Goal: Transaction & Acquisition: Book appointment/travel/reservation

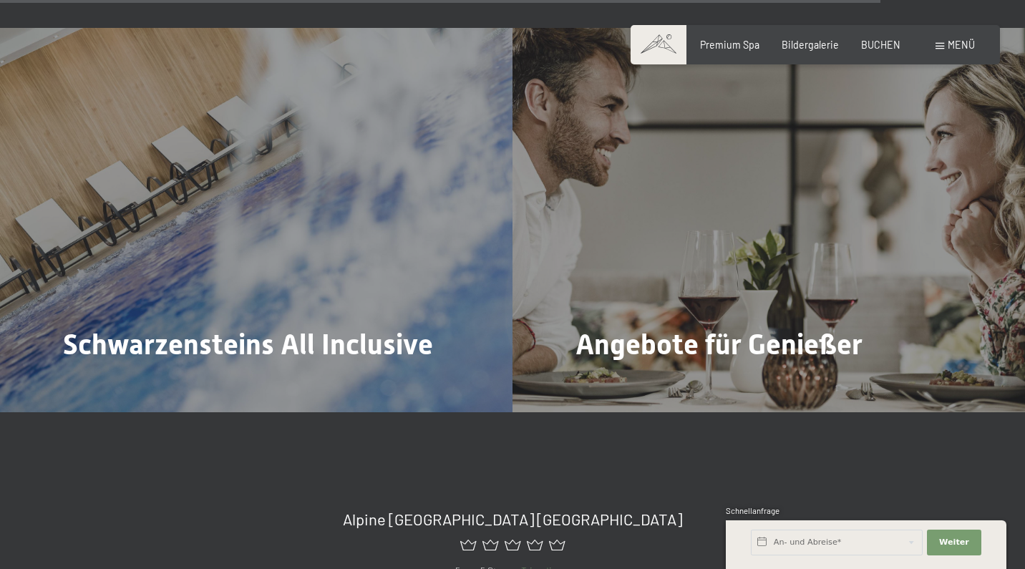
scroll to position [5336, 0]
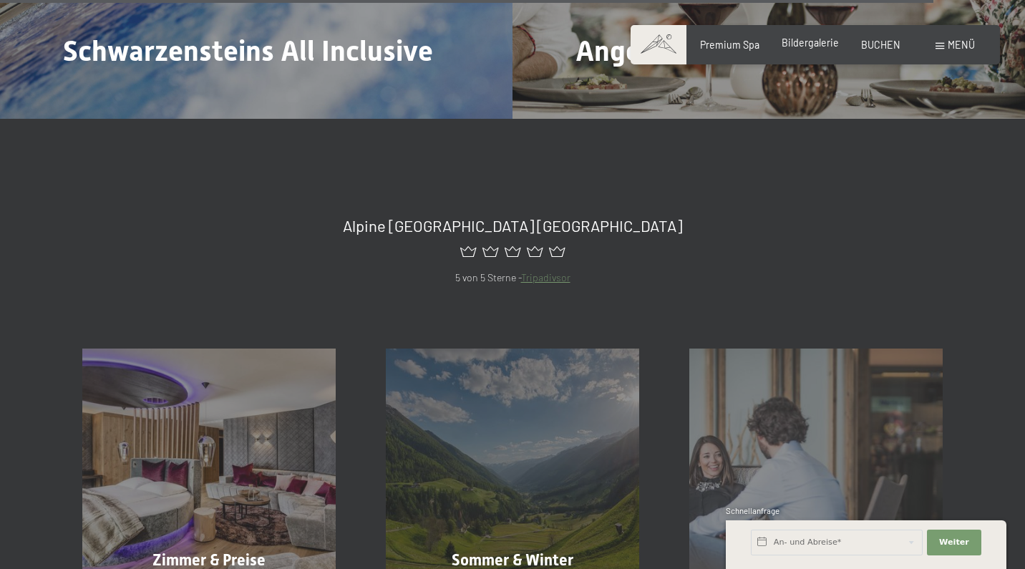
click at [821, 44] on span "Bildergalerie" at bounding box center [810, 42] width 57 height 12
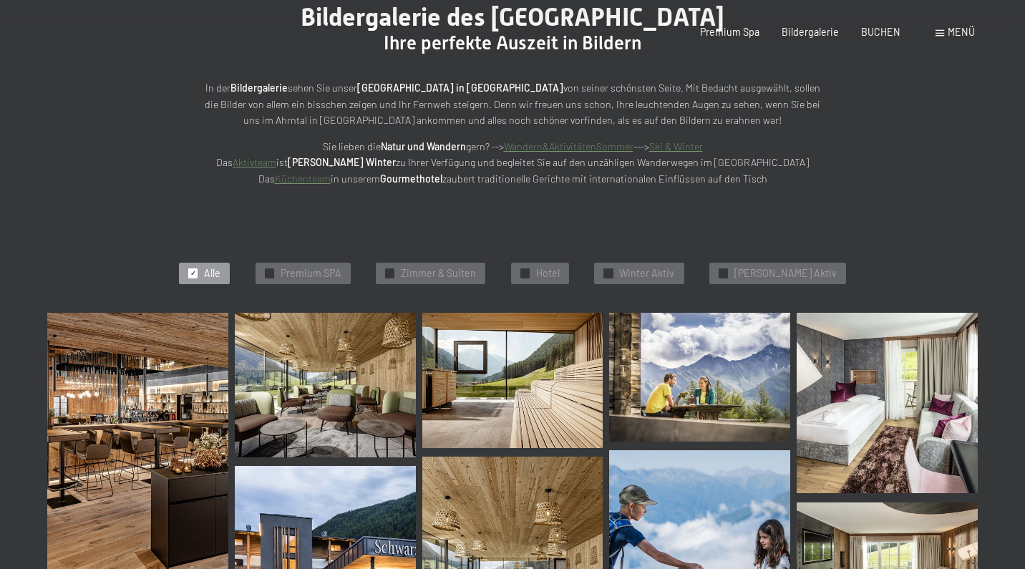
scroll to position [351, 0]
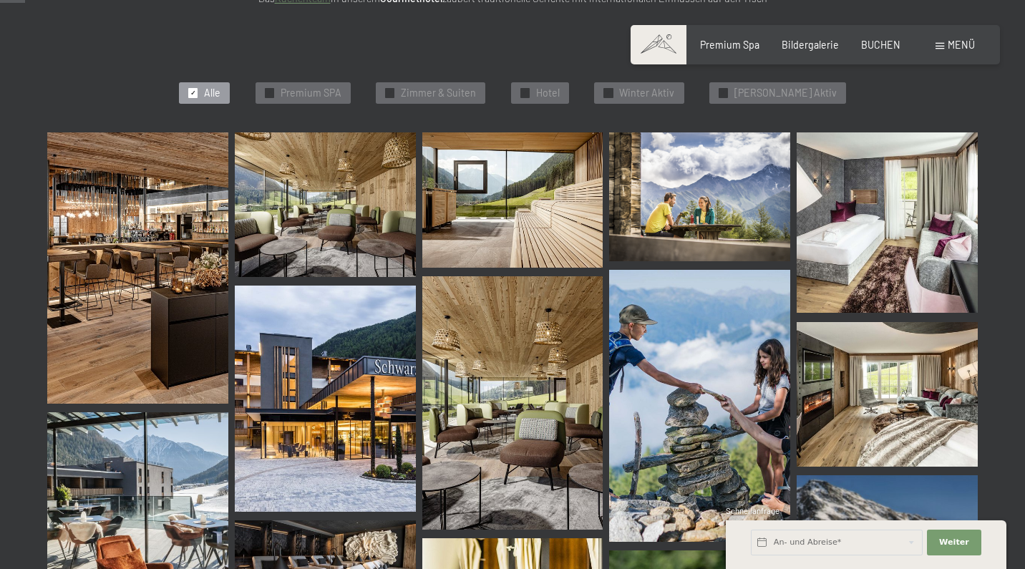
click at [209, 250] on img at bounding box center [137, 267] width 181 height 271
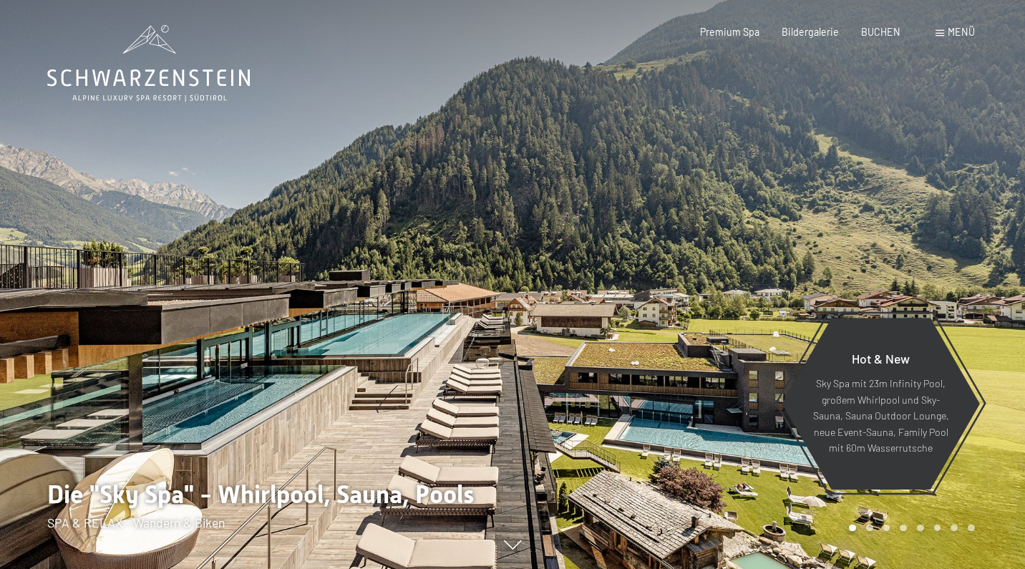
click at [882, 39] on div "Buchen Anfragen Premium Spa Bildergalerie BUCHEN Menü DE IT EN Gutschein Bilder…" at bounding box center [815, 32] width 318 height 14
click at [885, 25] on div "Buchen Anfragen Premium Spa Bildergalerie BUCHEN Menü DE IT EN Gutschein Bilder…" at bounding box center [815, 32] width 318 height 14
click at [880, 29] on span "BUCHEN" at bounding box center [880, 30] width 39 height 12
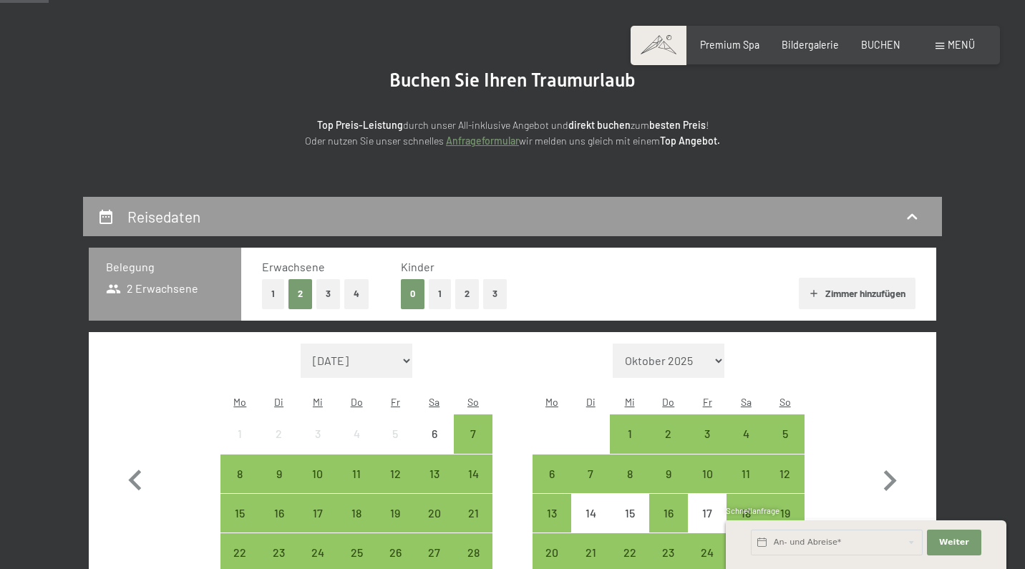
scroll to position [316, 0]
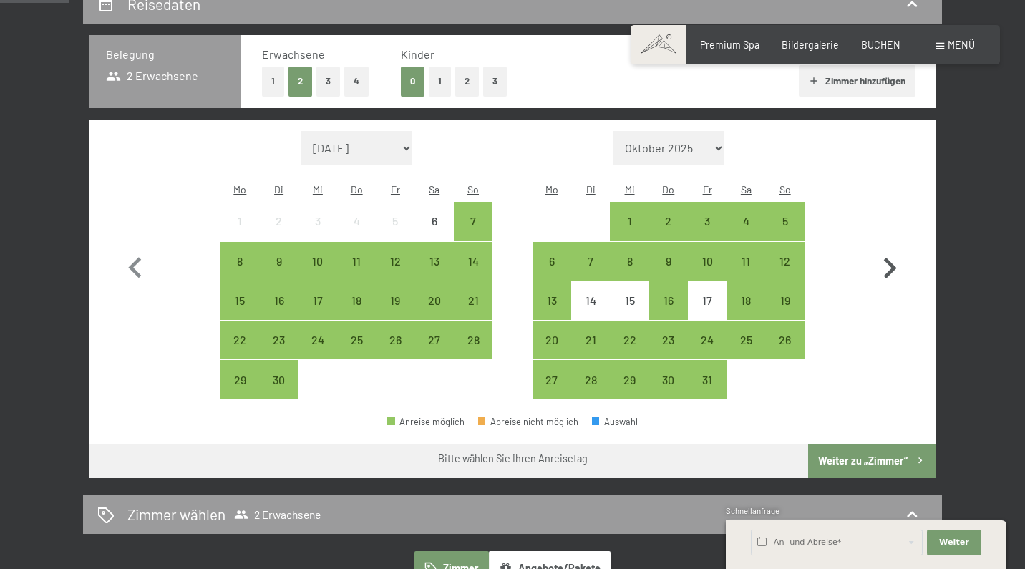
click at [907, 248] on icon "button" at bounding box center [890, 269] width 42 height 42
select select "[DATE]"
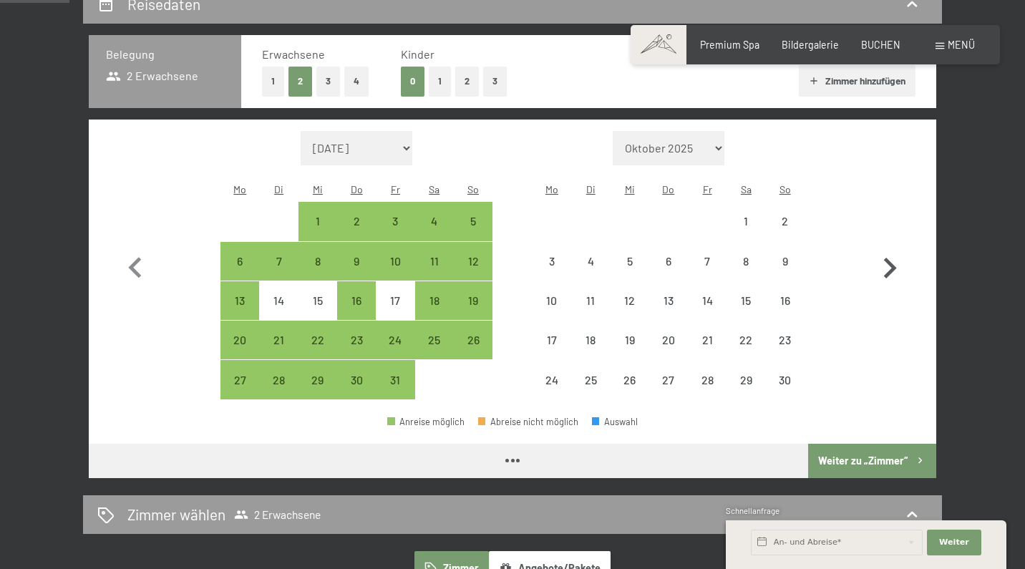
click at [902, 253] on icon "button" at bounding box center [890, 269] width 42 height 42
select select "[DATE]"
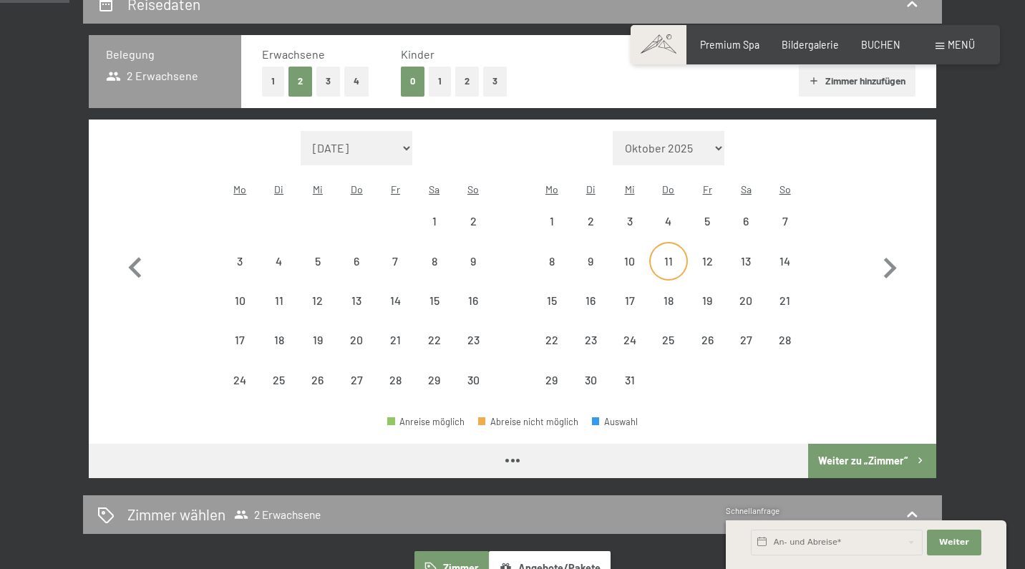
select select "[DATE]"
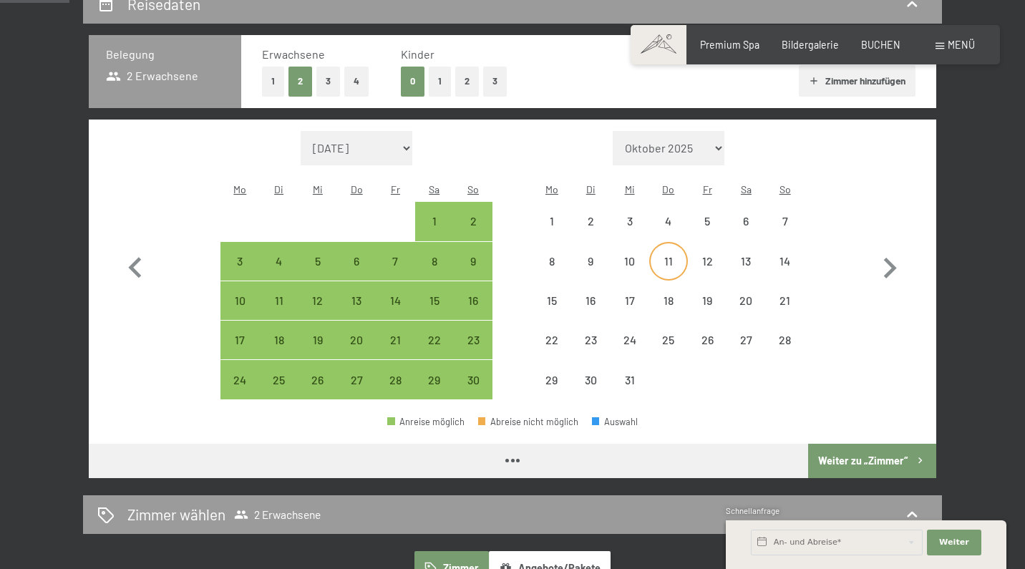
select select "[DATE]"
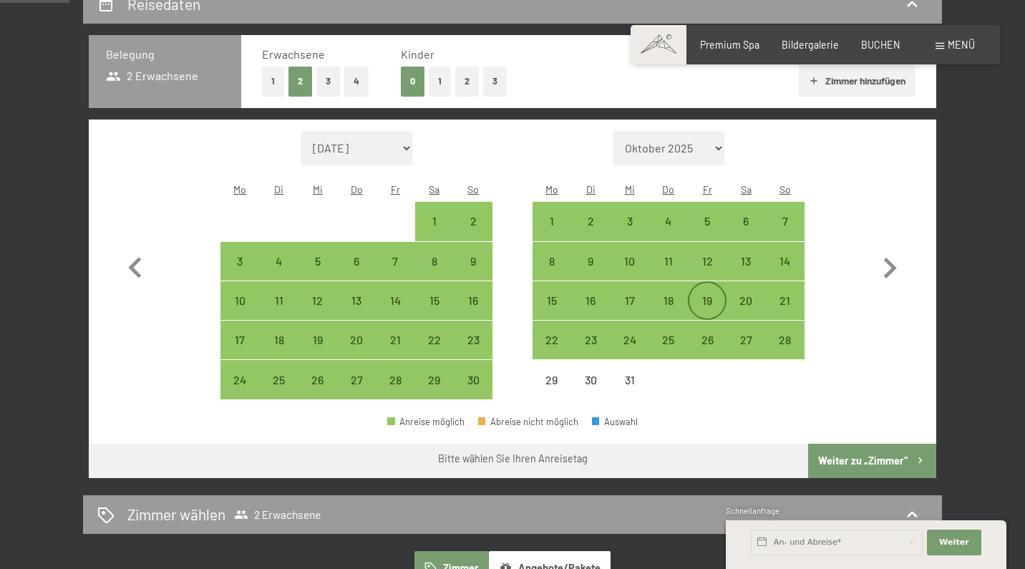
click at [703, 295] on div "19" at bounding box center [707, 313] width 36 height 36
select select "[DATE]"
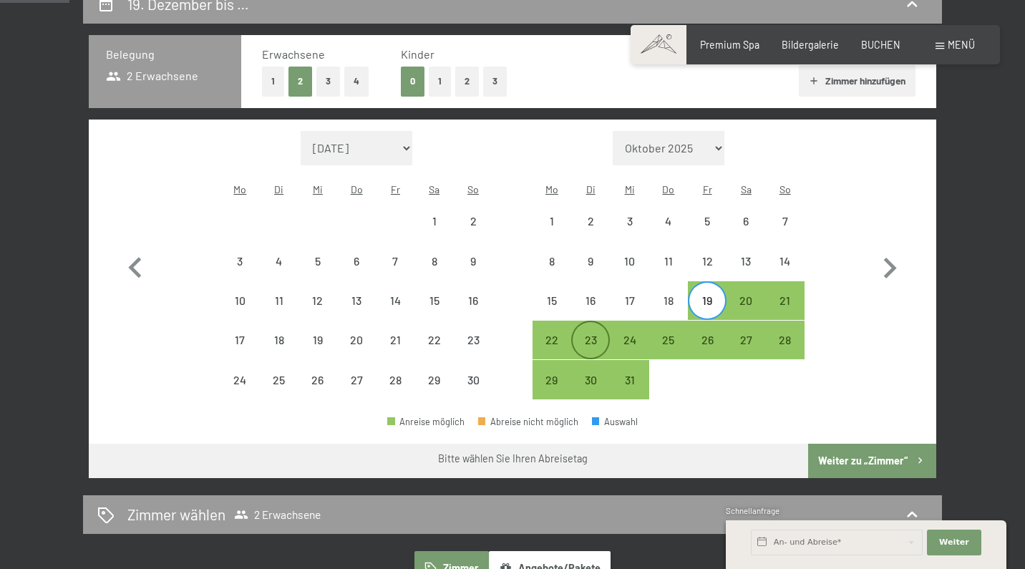
click at [595, 334] on div "23" at bounding box center [591, 352] width 36 height 36
select select "[DATE]"
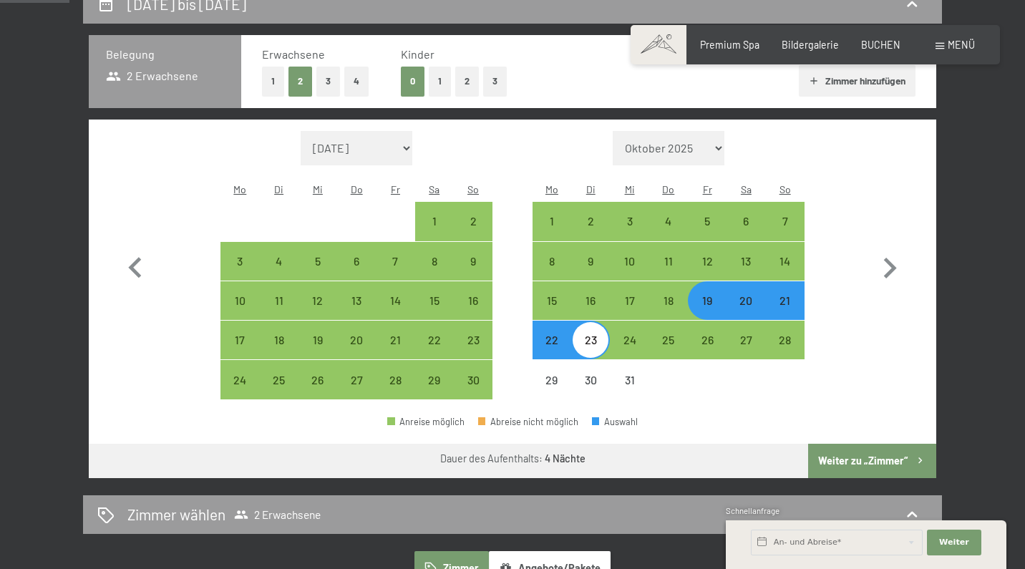
click at [844, 444] on button "Weiter zu „Zimmer“" at bounding box center [872, 461] width 128 height 34
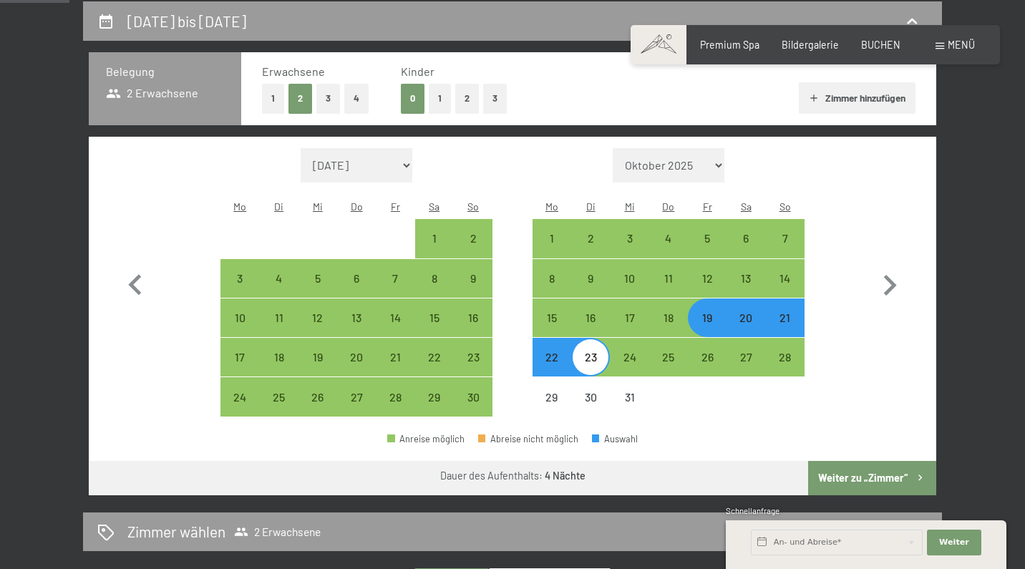
select select "[DATE]"
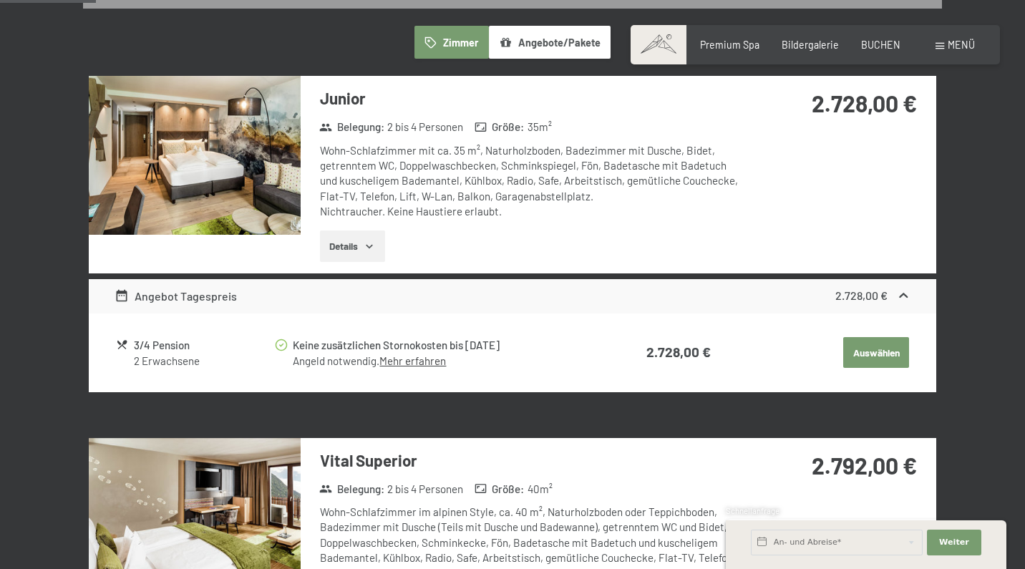
scroll to position [382, 0]
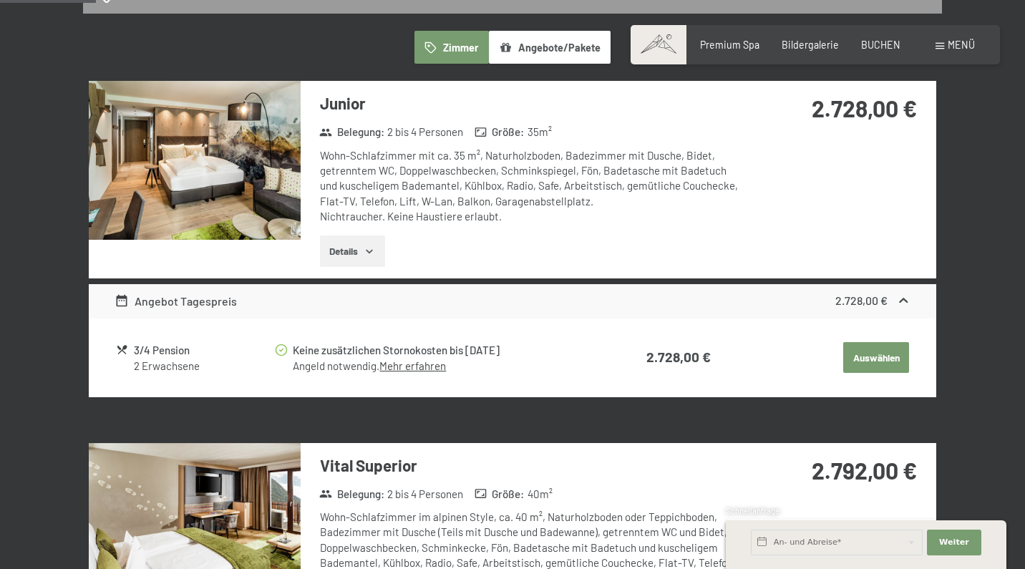
click at [291, 193] on img at bounding box center [195, 160] width 212 height 159
